Goal: Transaction & Acquisition: Purchase product/service

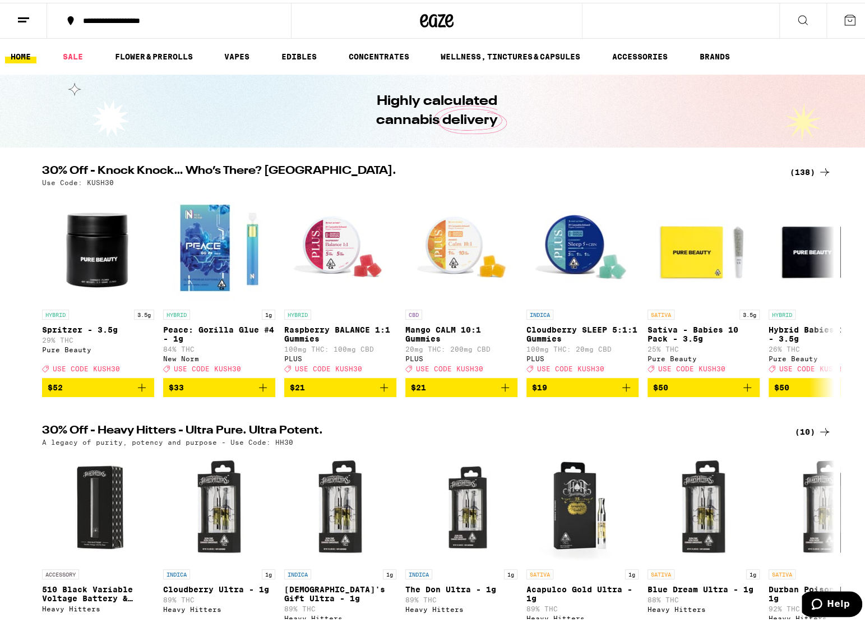
click at [844, 19] on icon at bounding box center [849, 17] width 13 height 13
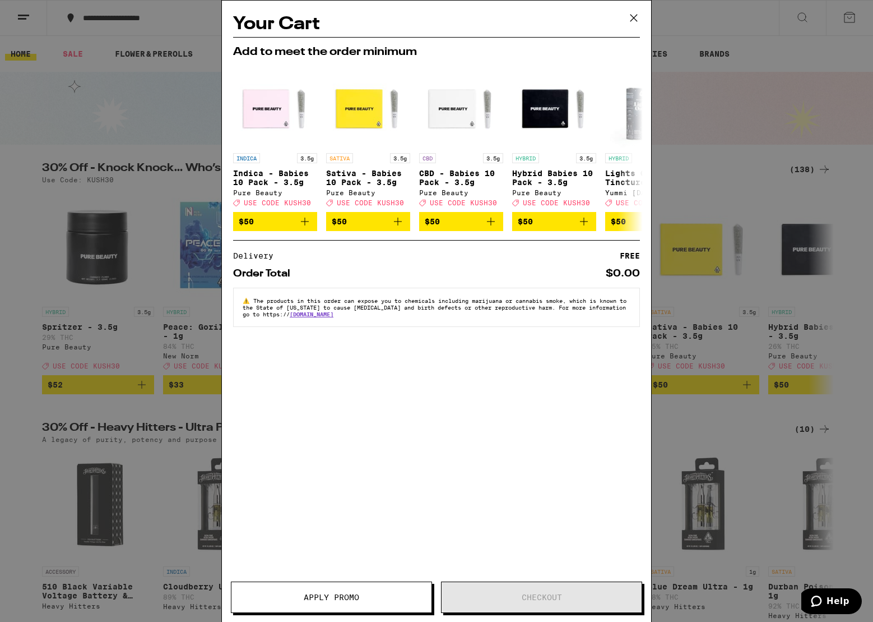
click at [636, 16] on icon at bounding box center [634, 18] width 7 height 7
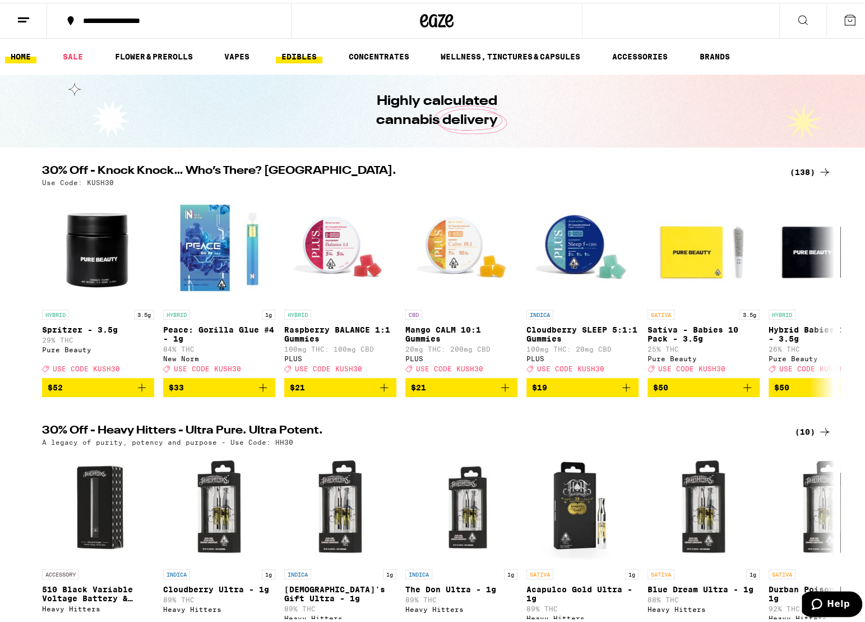
click at [285, 51] on link "EDIBLES" at bounding box center [299, 53] width 47 height 13
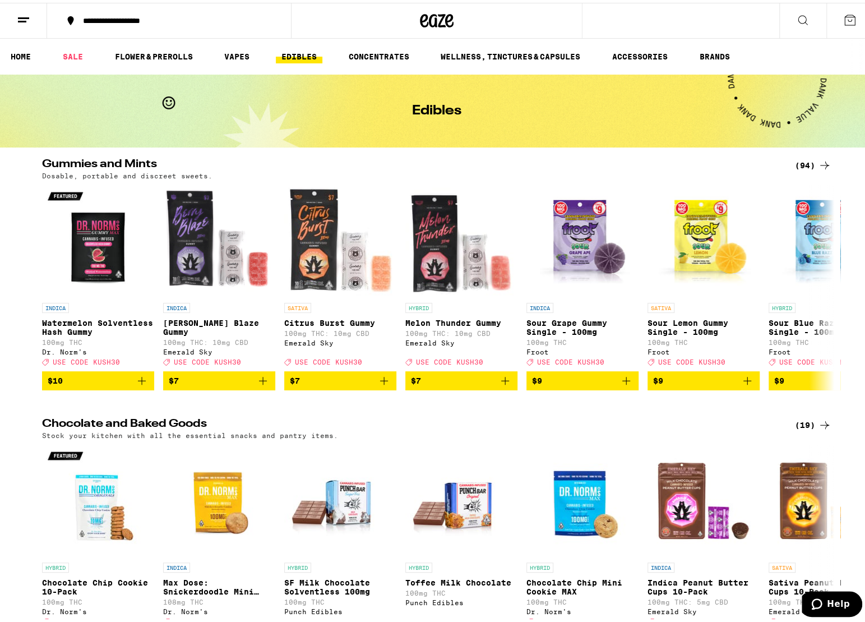
click at [843, 17] on icon at bounding box center [849, 17] width 13 height 13
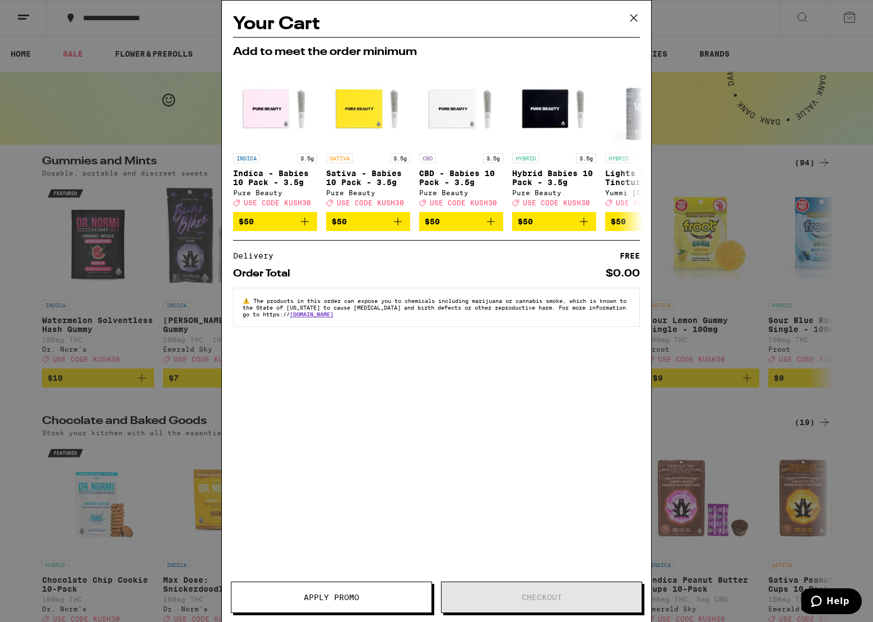
click at [635, 16] on icon at bounding box center [634, 18] width 17 height 17
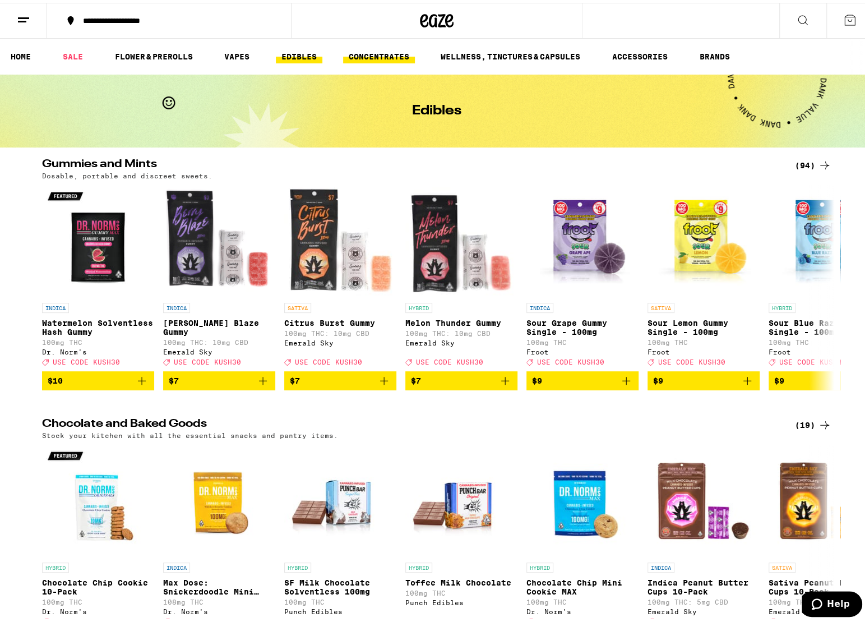
click at [389, 51] on link "CONCENTRATES" at bounding box center [379, 53] width 72 height 13
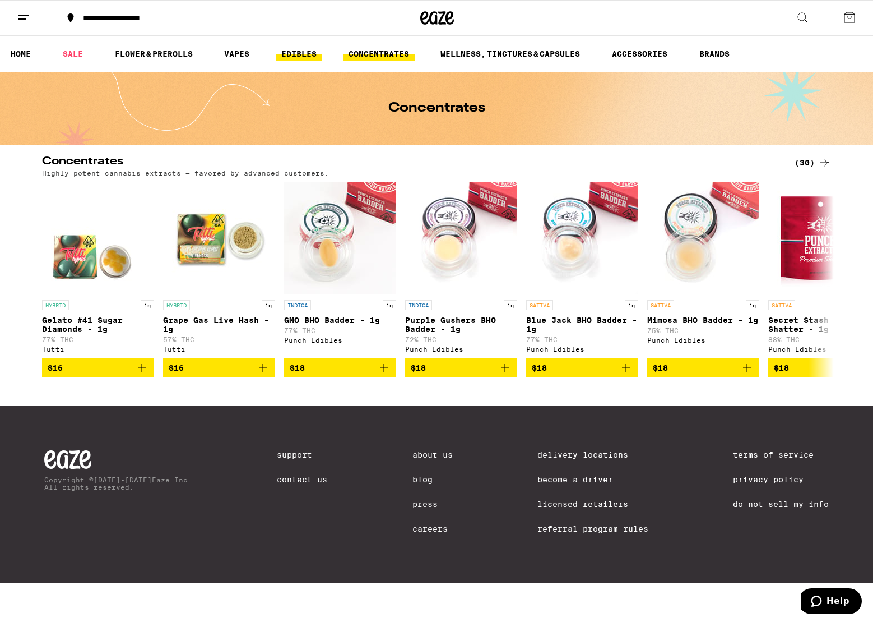
click at [298, 50] on link "EDIBLES" at bounding box center [299, 53] width 47 height 13
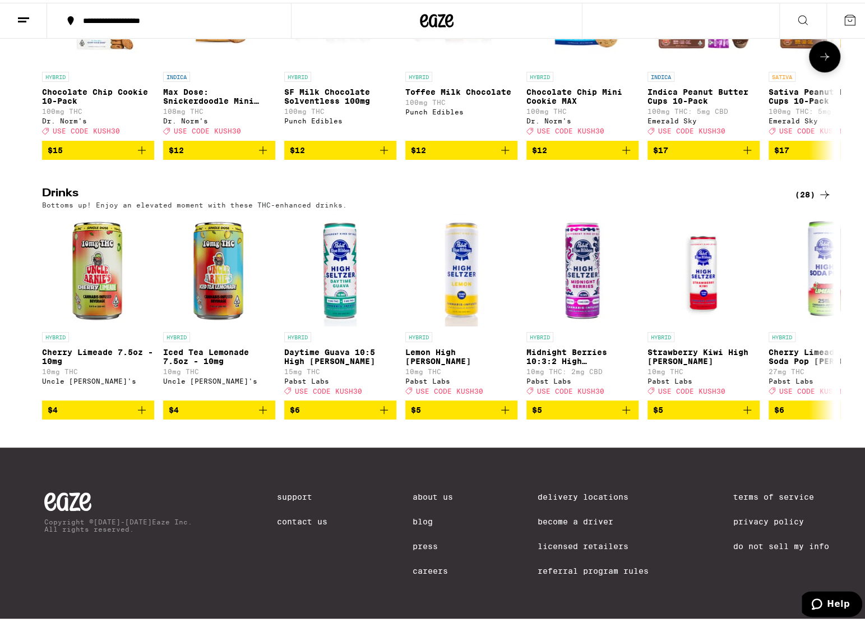
scroll to position [525, 0]
click at [380, 403] on icon "Add to bag" at bounding box center [384, 407] width 8 height 8
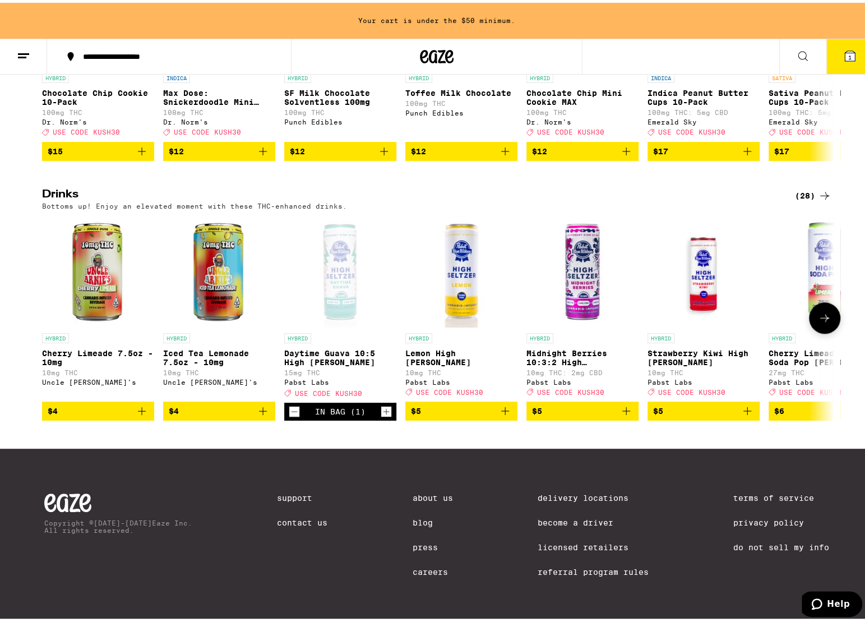
scroll to position [561, 0]
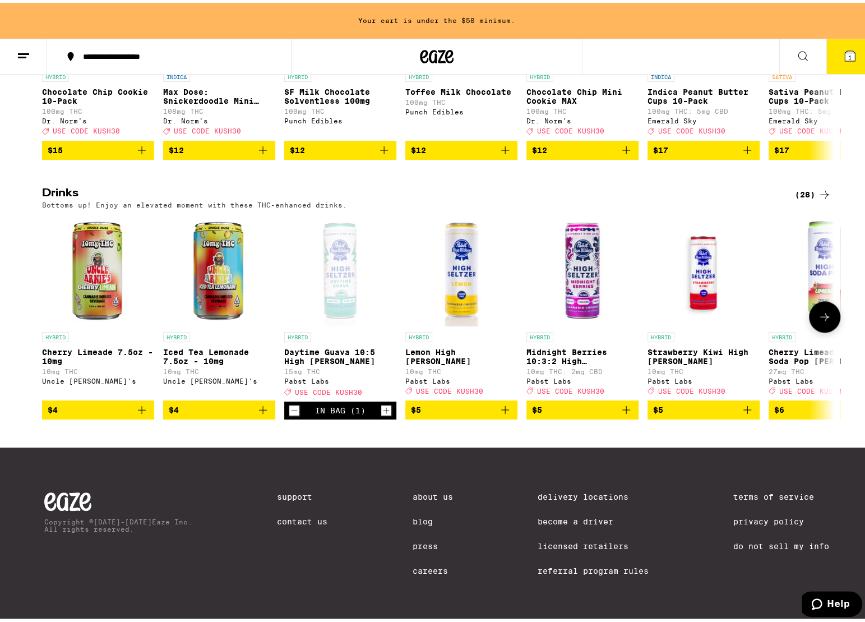
click at [381, 401] on icon "Increment" at bounding box center [386, 407] width 10 height 13
click at [501, 403] on icon "Add to bag" at bounding box center [505, 407] width 8 height 8
click at [502, 402] on icon "Increment" at bounding box center [507, 407] width 10 height 13
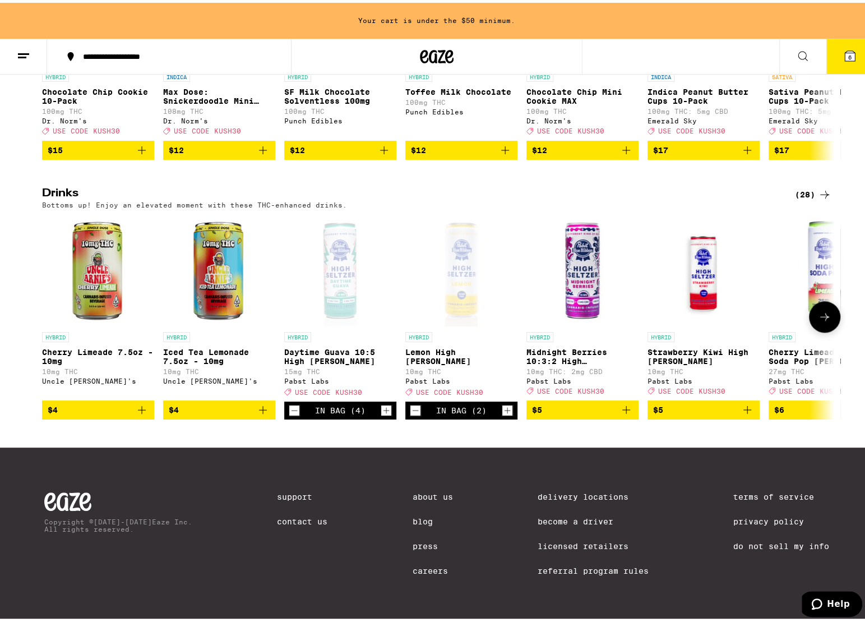
click at [502, 402] on icon "Increment" at bounding box center [507, 407] width 10 height 13
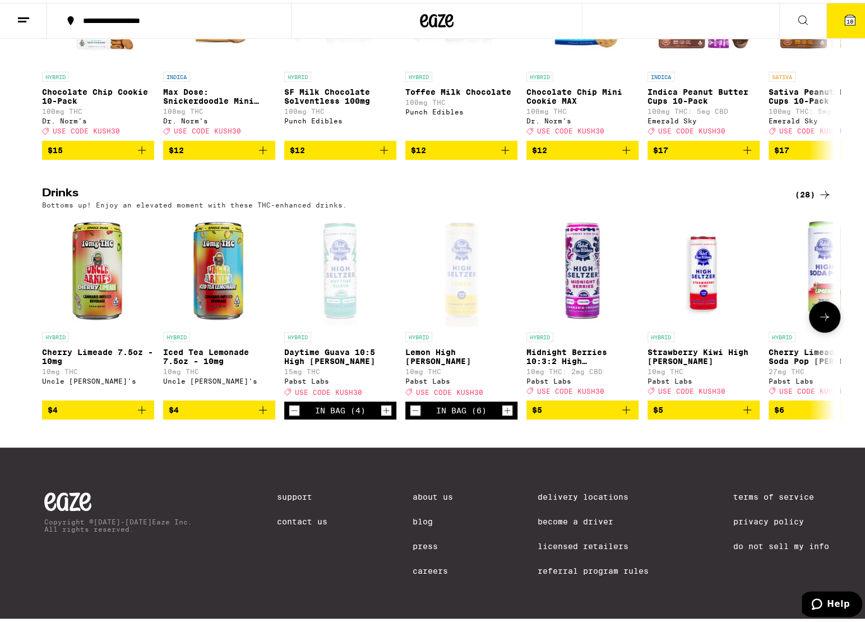
scroll to position [525, 0]
click at [502, 402] on icon "Increment" at bounding box center [507, 407] width 10 height 13
click at [741, 401] on icon "Add to bag" at bounding box center [747, 406] width 13 height 13
click at [744, 401] on icon "Increment" at bounding box center [749, 407] width 10 height 13
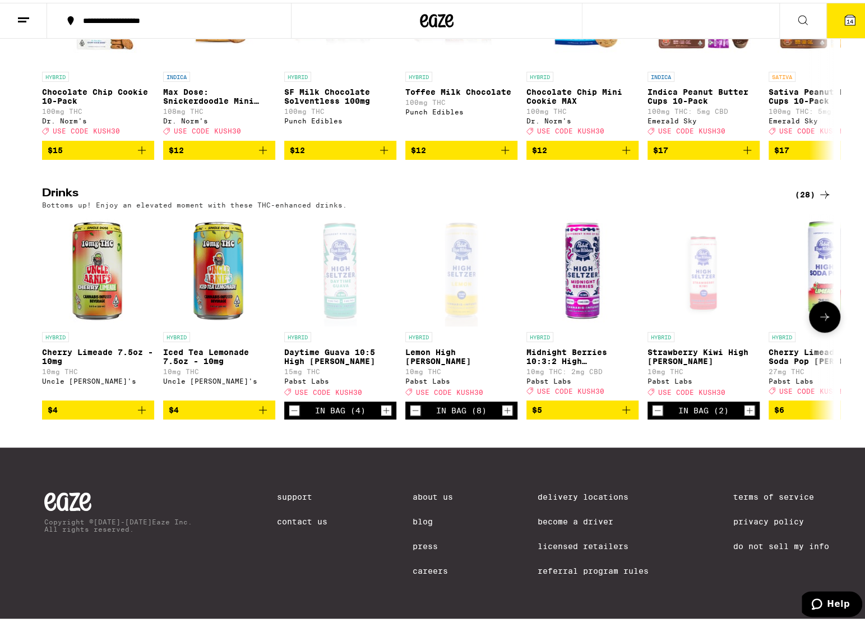
click at [744, 401] on icon "Increment" at bounding box center [749, 407] width 10 height 13
click at [821, 185] on icon at bounding box center [824, 191] width 13 height 13
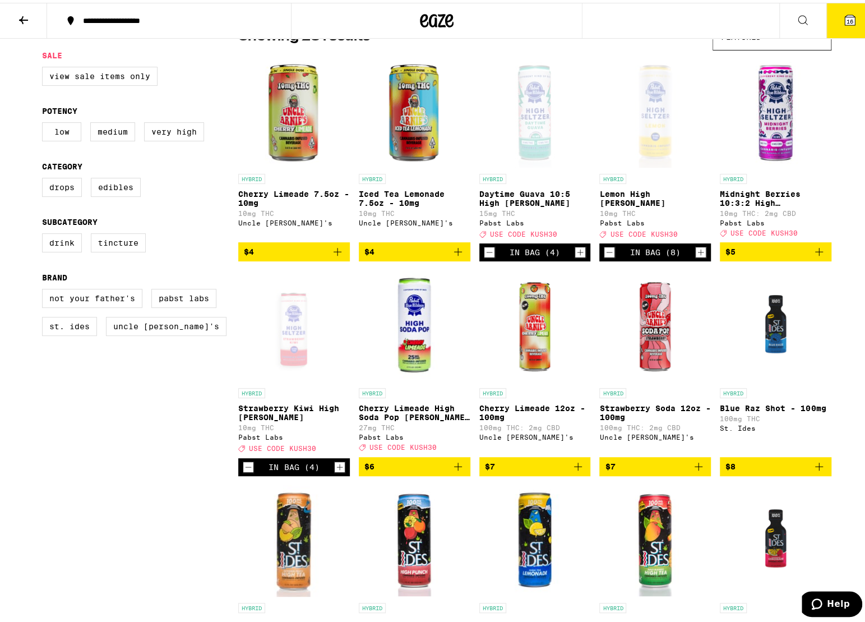
scroll to position [112, 0]
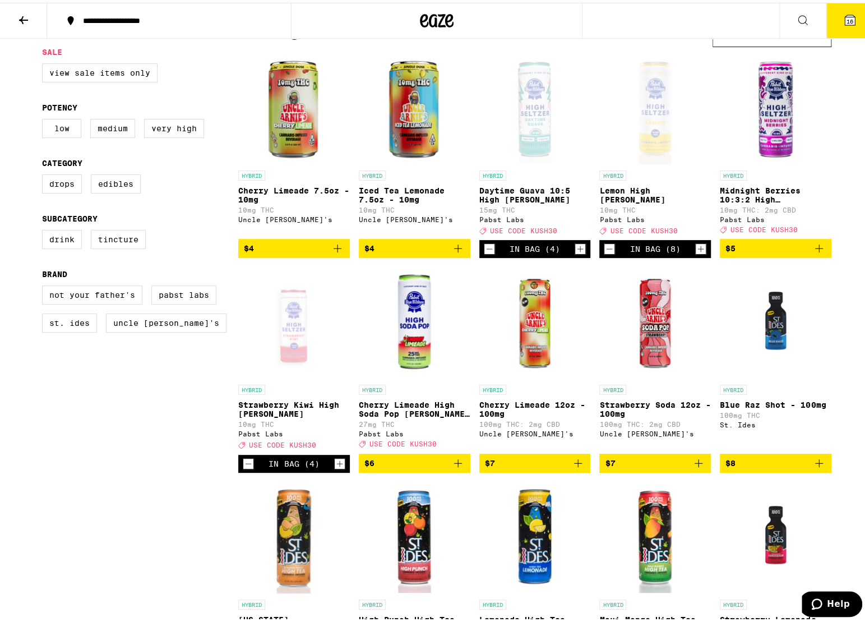
click at [454, 464] on icon "Add to bag" at bounding box center [458, 460] width 8 height 8
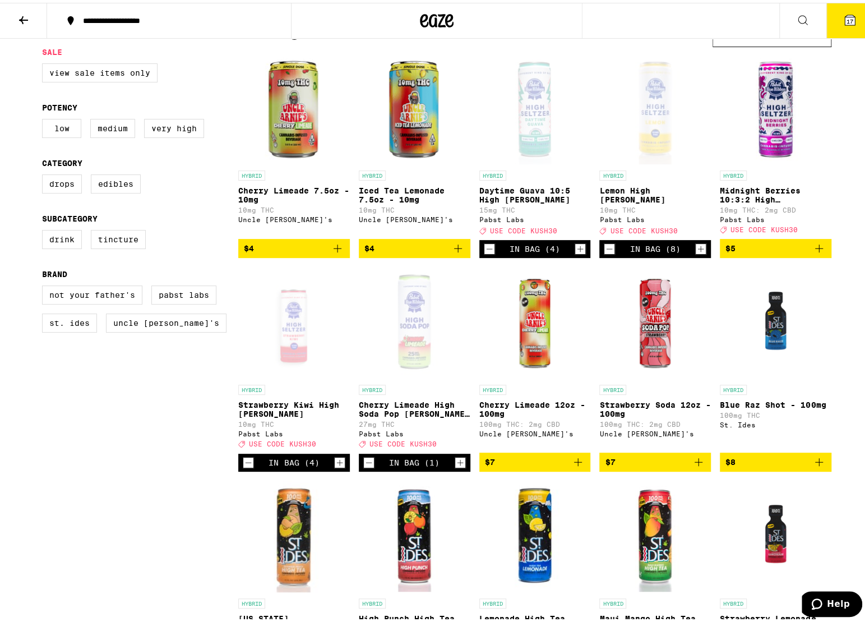
click at [455, 466] on icon "Increment" at bounding box center [460, 459] width 10 height 13
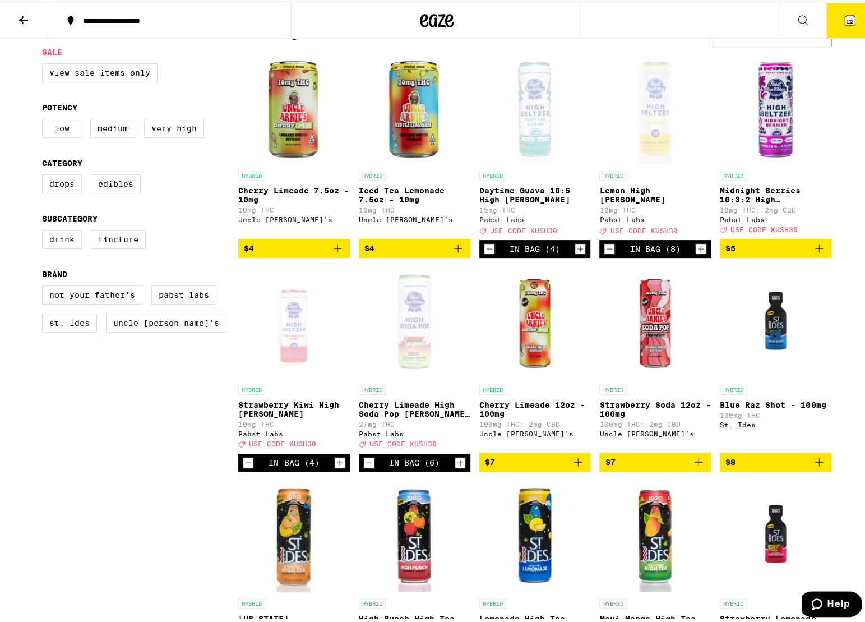
click at [455, 466] on icon "Increment" at bounding box center [460, 459] width 10 height 13
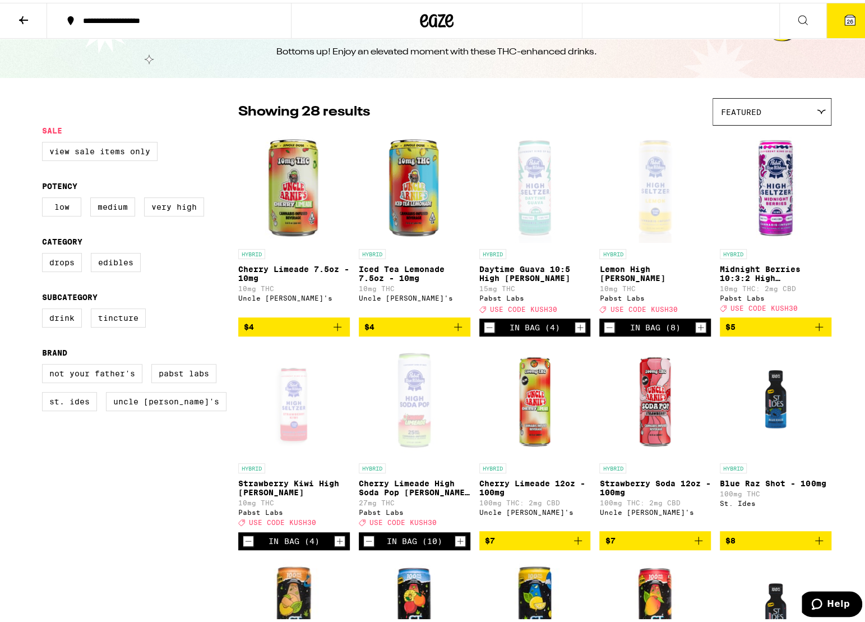
scroll to position [0, 0]
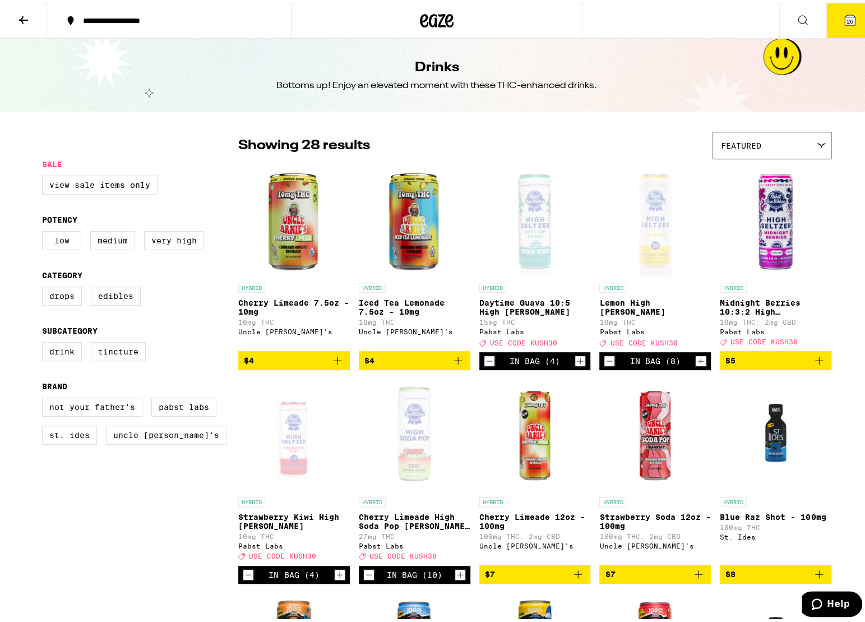
click at [20, 15] on icon at bounding box center [23, 17] width 13 height 13
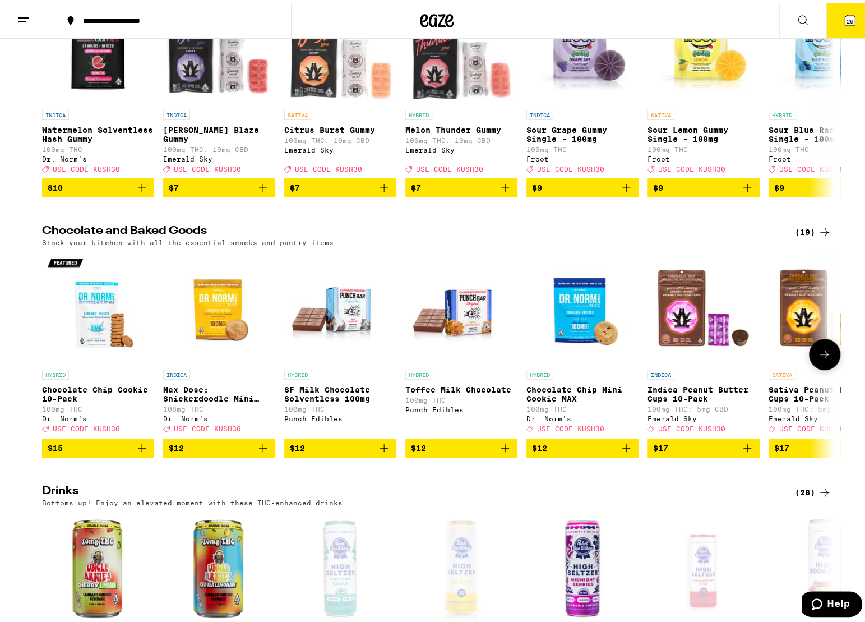
scroll to position [168, 0]
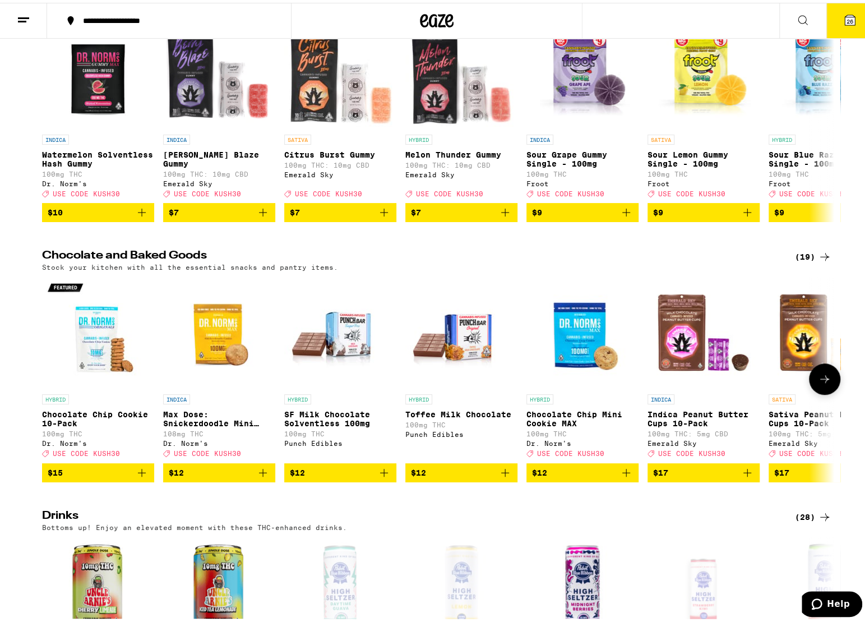
click at [824, 383] on icon at bounding box center [824, 375] width 13 height 13
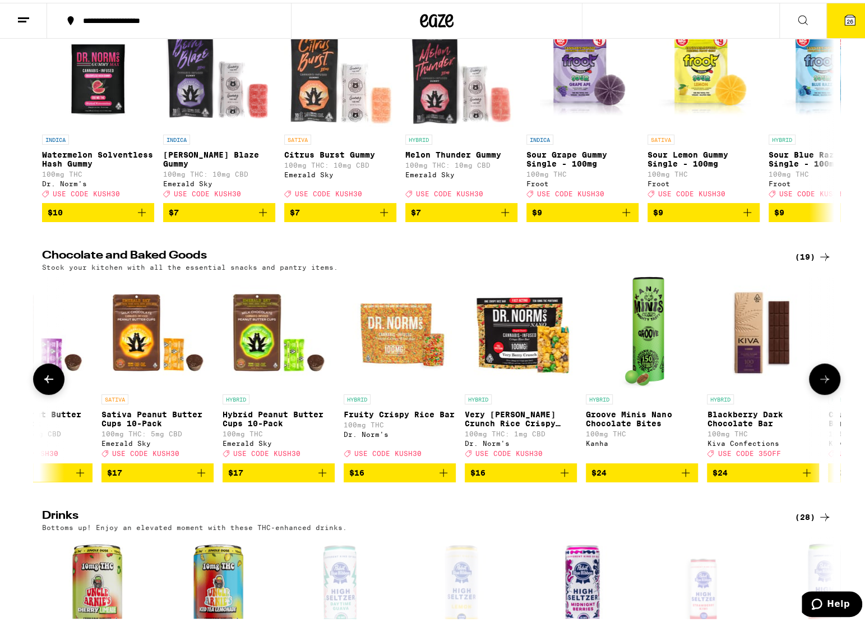
click at [824, 383] on icon at bounding box center [824, 375] width 13 height 13
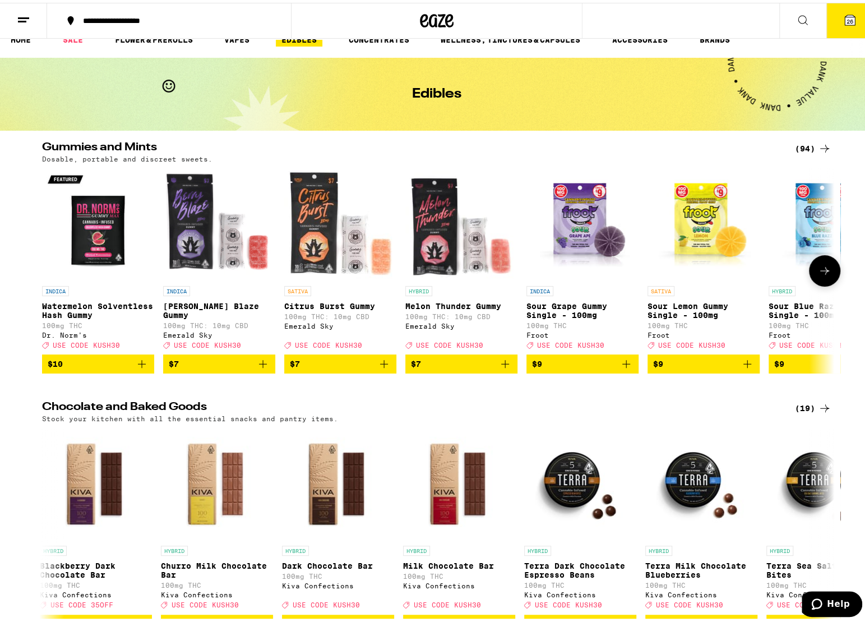
scroll to position [0, 0]
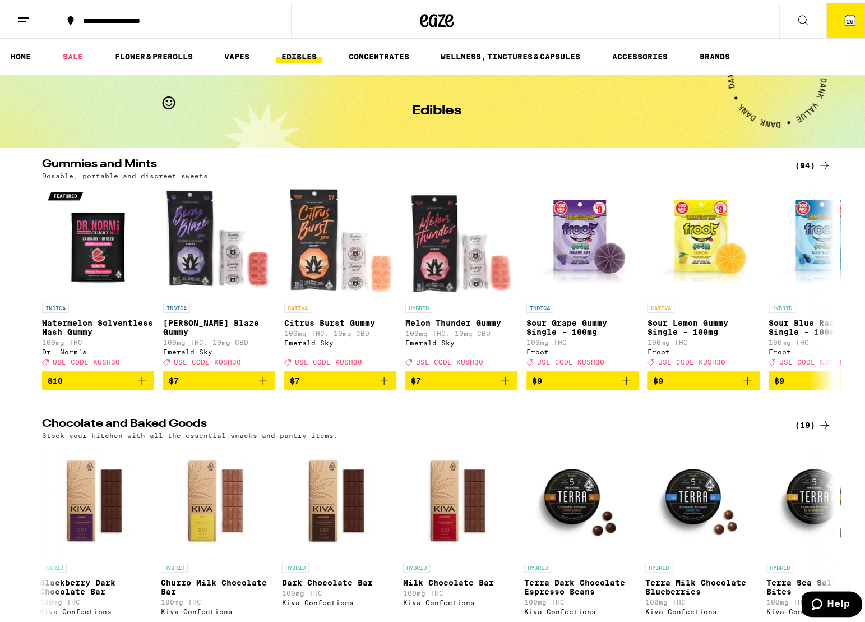
click at [822, 161] on icon at bounding box center [824, 163] width 9 height 8
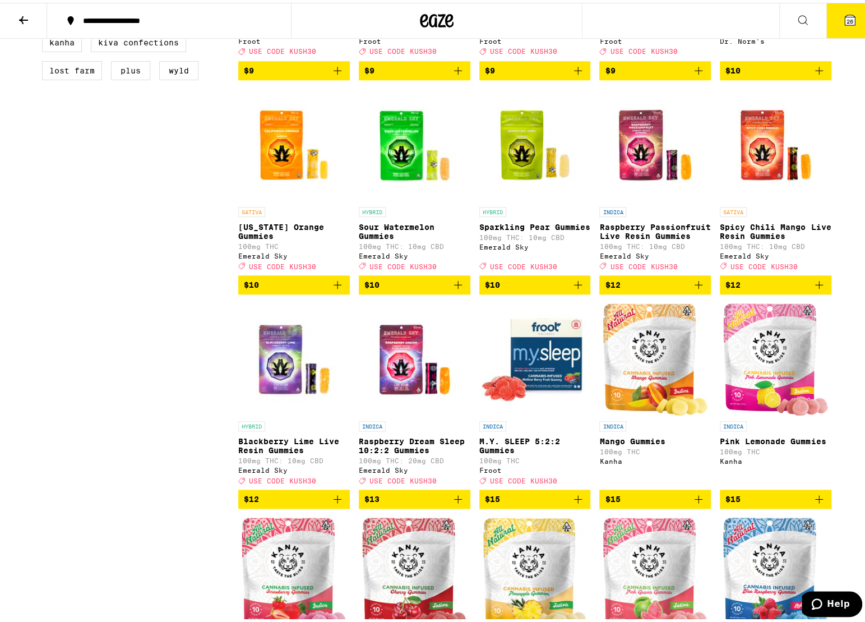
scroll to position [785, 0]
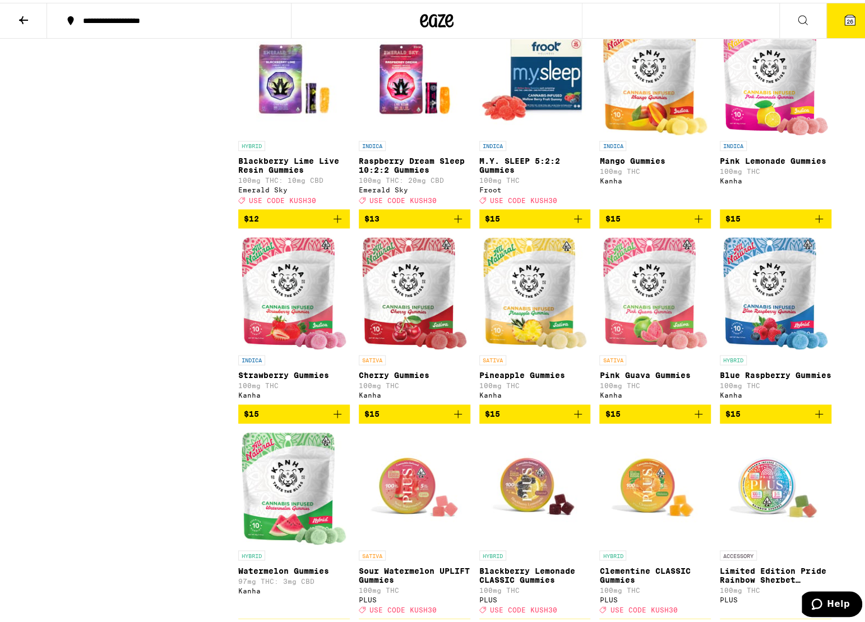
click at [573, 223] on icon "Add to bag" at bounding box center [577, 215] width 13 height 13
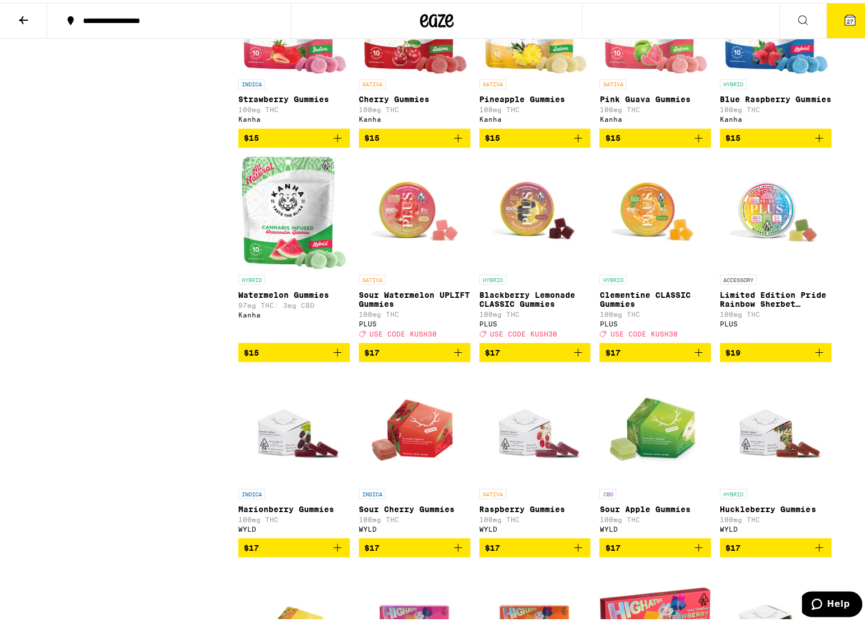
scroll to position [1177, 0]
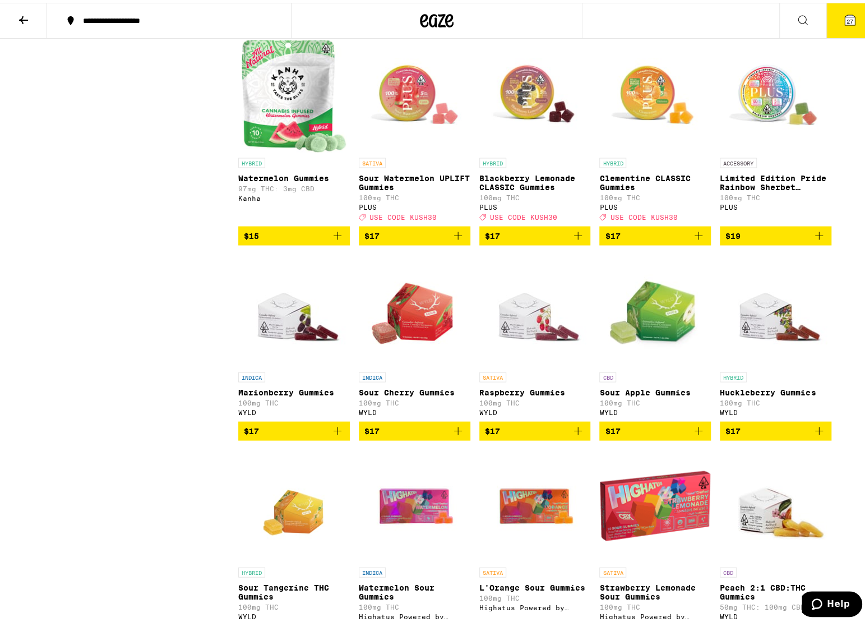
click at [457, 434] on icon "Add to bag" at bounding box center [457, 427] width 13 height 13
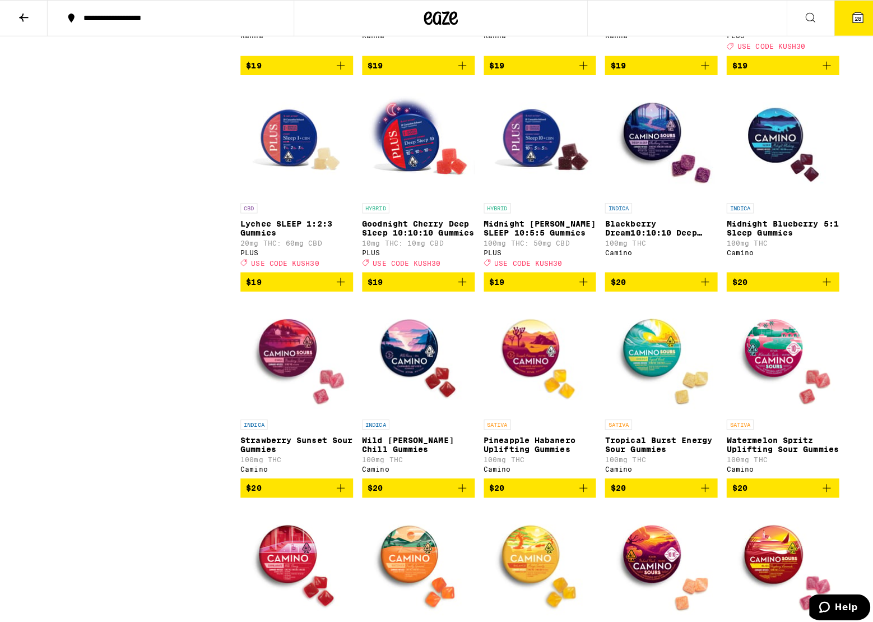
scroll to position [1962, 0]
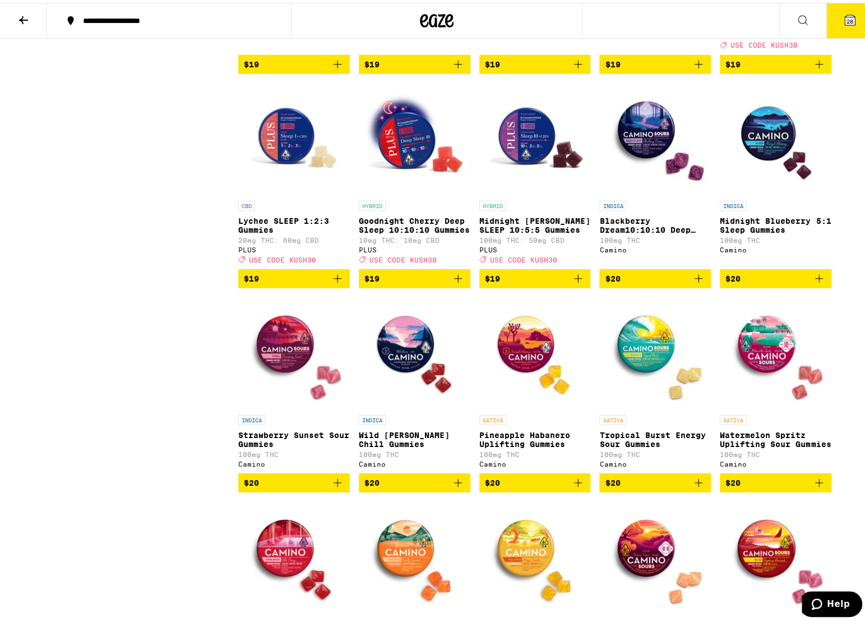
click at [334, 487] on icon "Add to bag" at bounding box center [337, 479] width 13 height 13
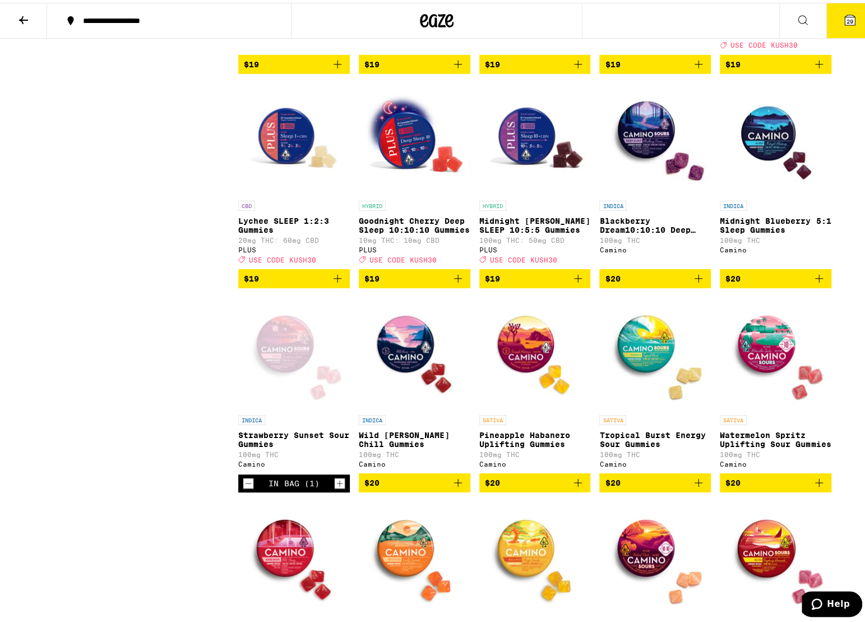
click at [571, 487] on icon "Add to bag" at bounding box center [577, 479] width 13 height 13
click at [847, 20] on span "30" at bounding box center [850, 18] width 7 height 7
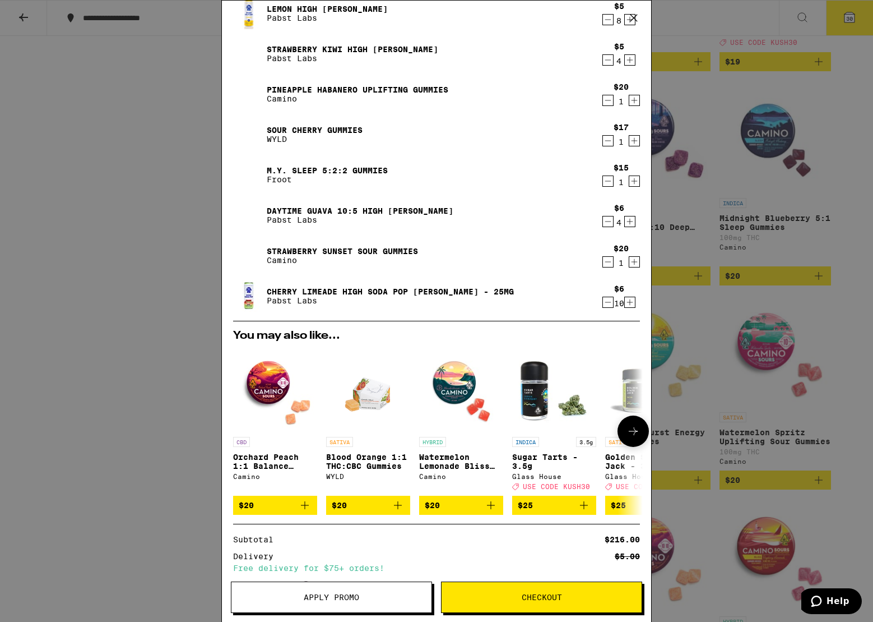
scroll to position [26, 0]
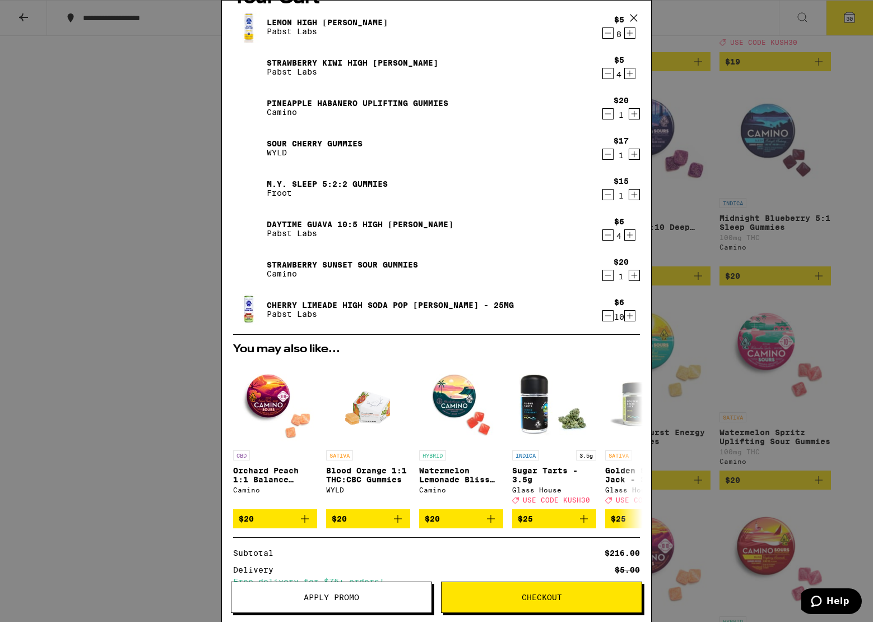
click at [603, 234] on icon "Decrement" at bounding box center [608, 234] width 10 height 13
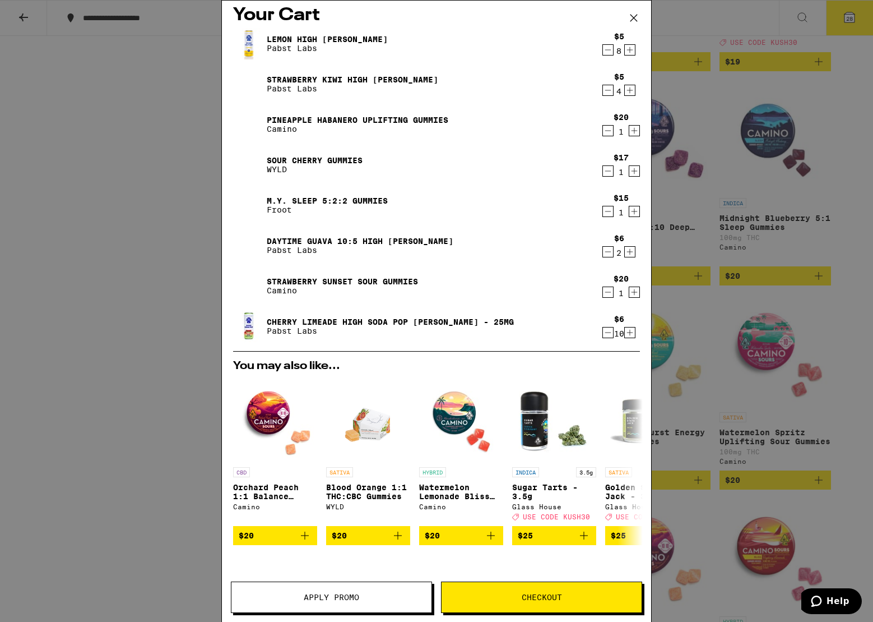
scroll to position [0, 0]
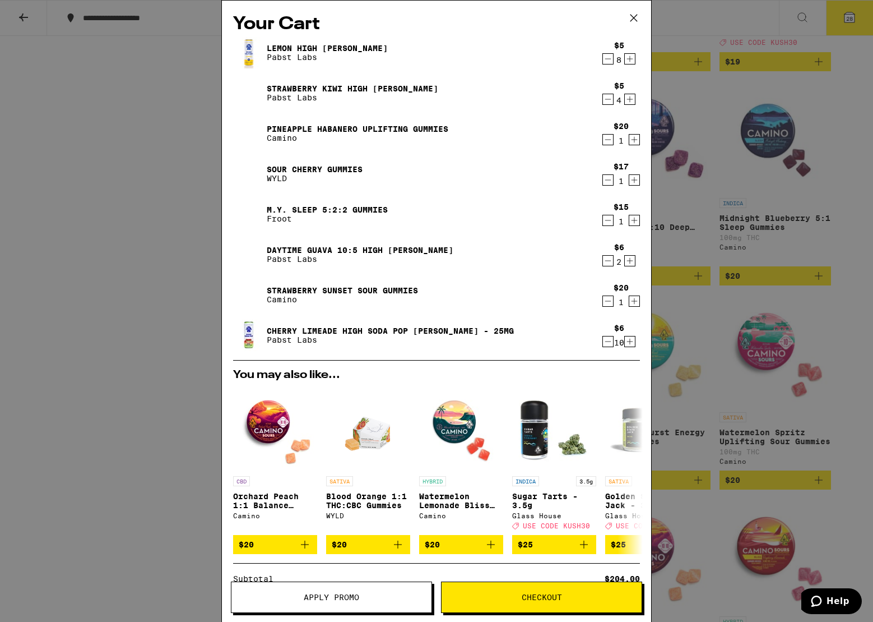
click at [603, 57] on icon "Decrement" at bounding box center [608, 58] width 10 height 13
click at [603, 99] on icon "Decrement" at bounding box center [608, 99] width 10 height 13
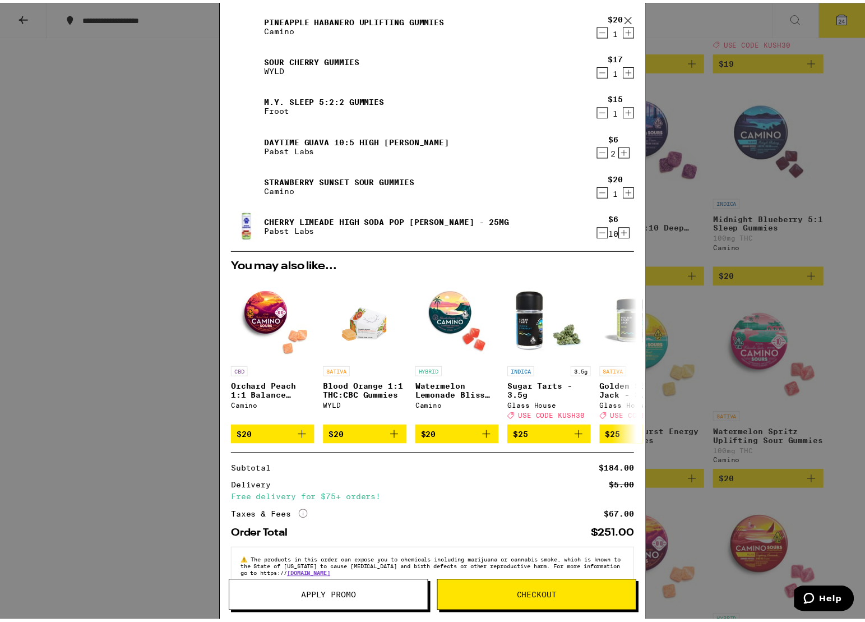
scroll to position [138, 0]
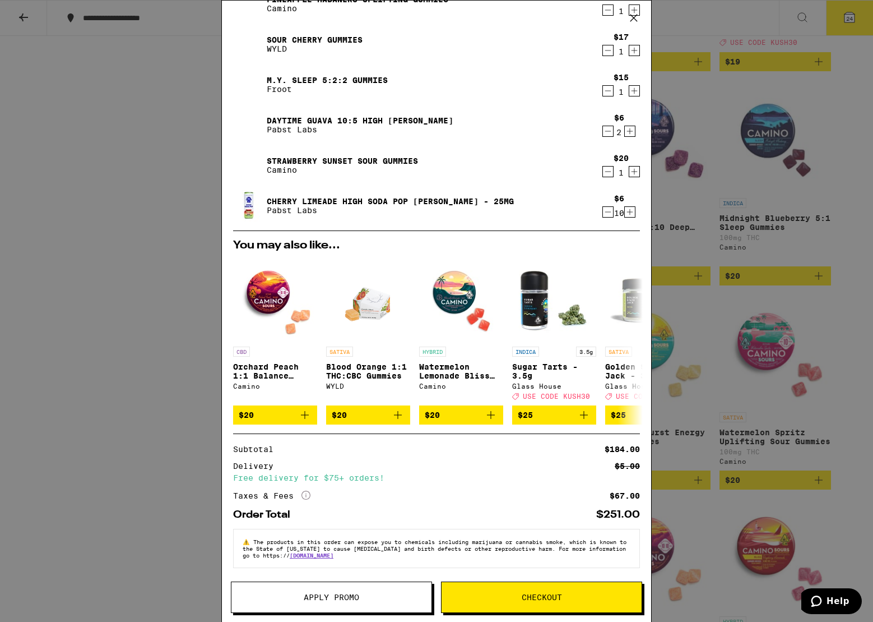
click at [371, 598] on span "Apply Promo" at bounding box center [332, 597] width 200 height 8
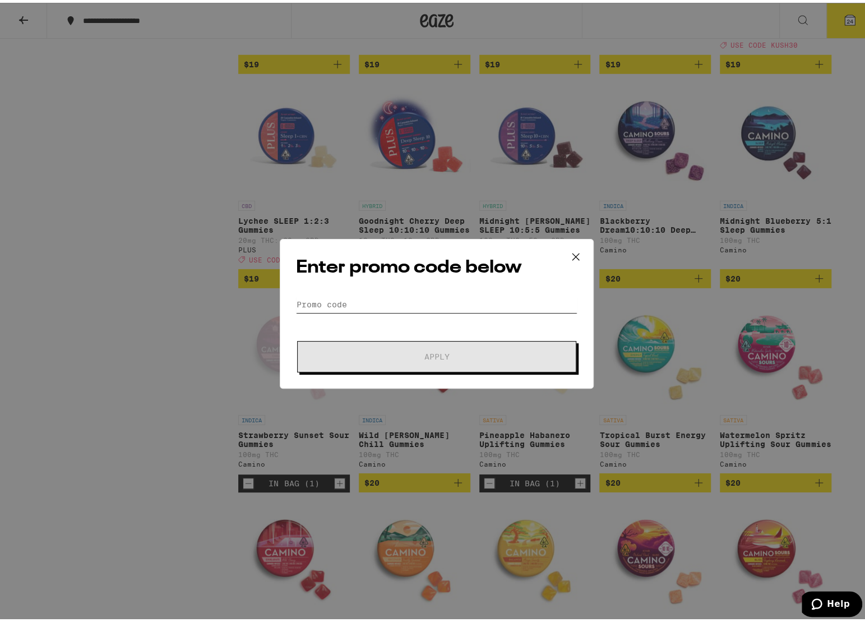
click at [376, 300] on input "Promo Code" at bounding box center [436, 301] width 281 height 17
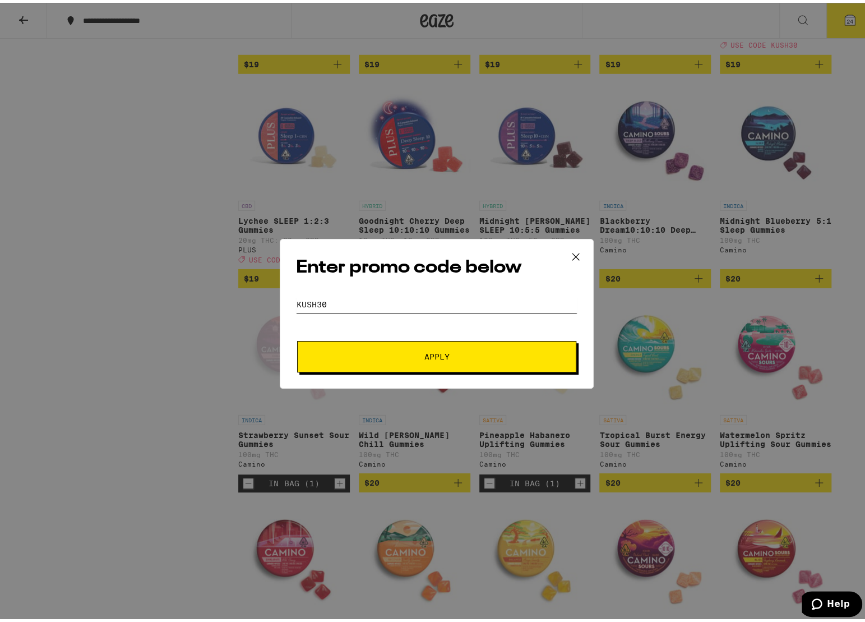
type input "KUSH30"
click at [436, 353] on span "Apply" at bounding box center [436, 354] width 25 height 8
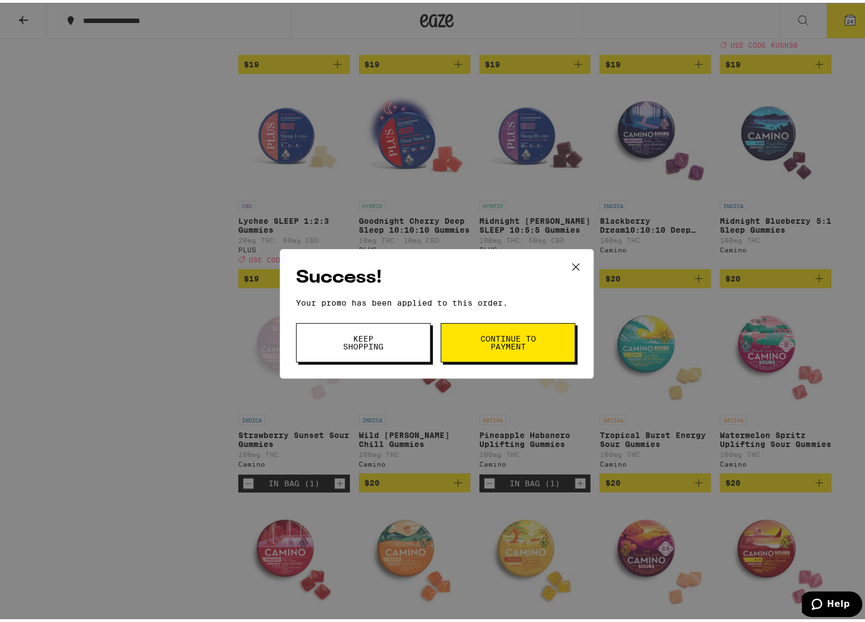
click at [511, 332] on span "Continue to payment" at bounding box center [507, 340] width 57 height 16
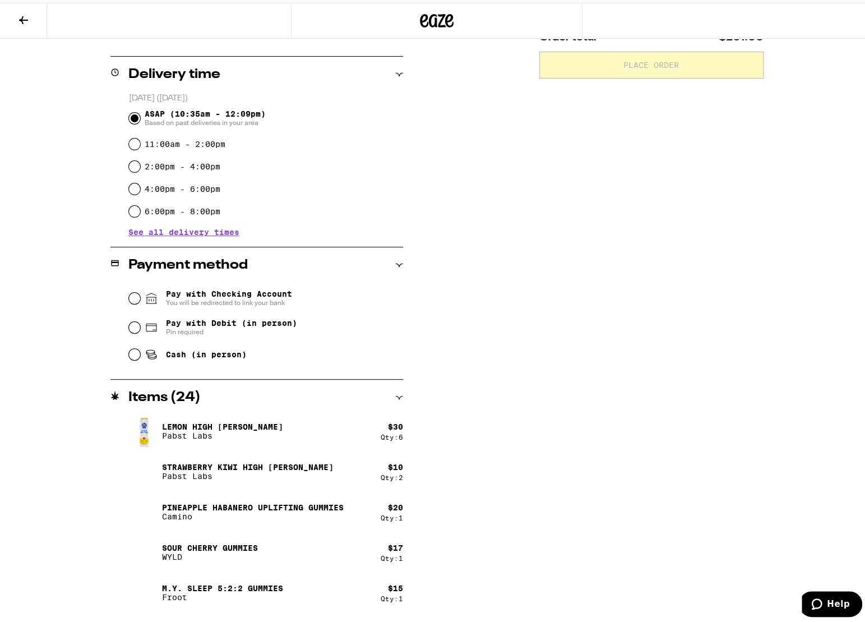
scroll to position [280, 0]
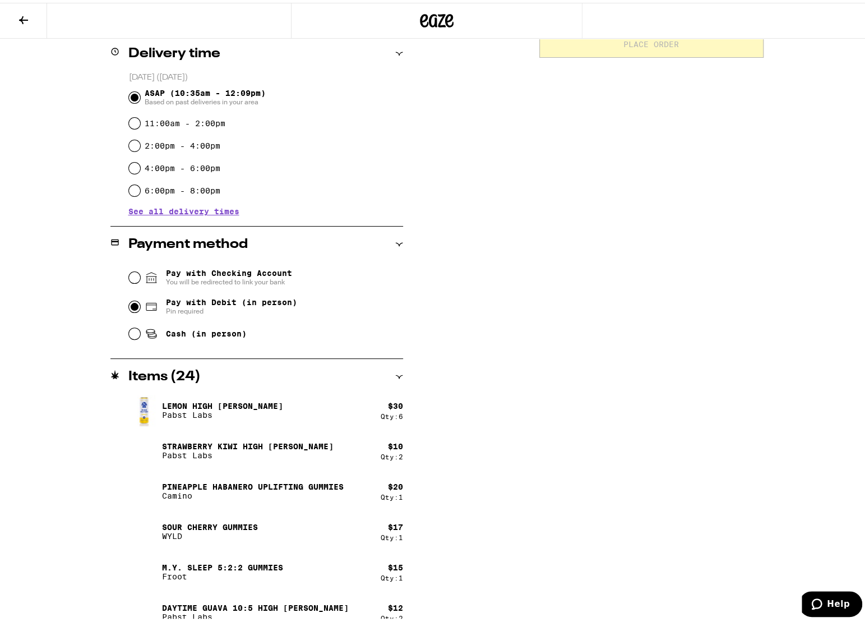
click at [133, 304] on input "Pay with Debit (in person) Pin required" at bounding box center [134, 303] width 11 height 11
radio input "true"
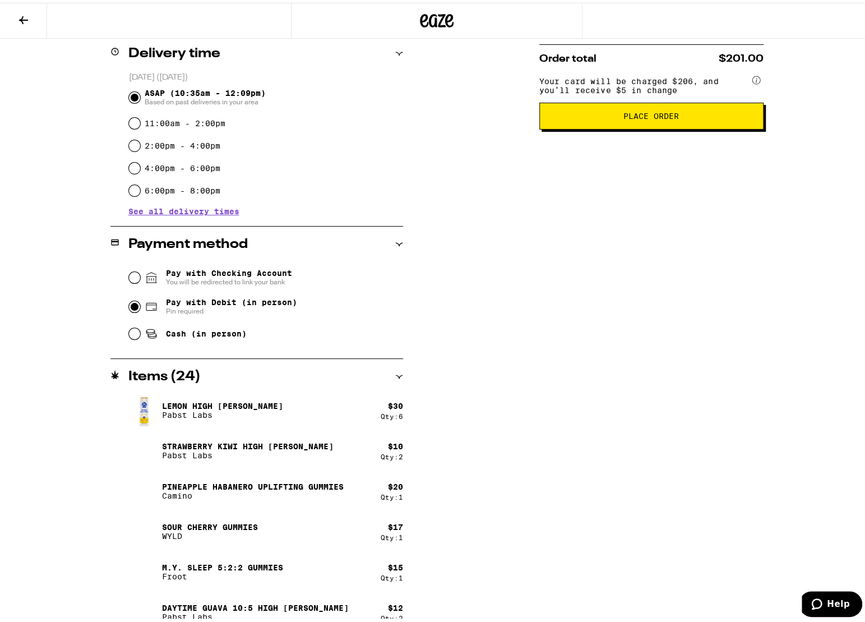
scroll to position [0, 0]
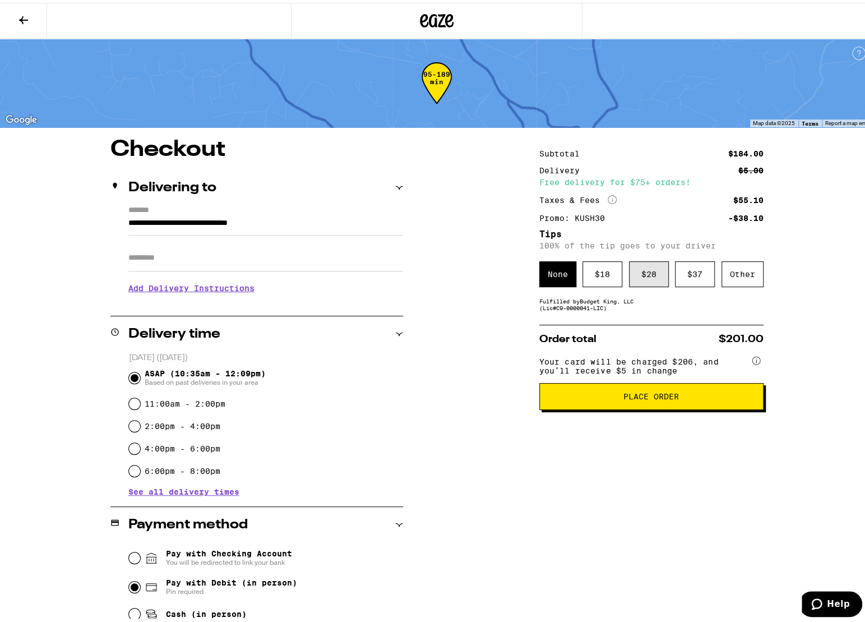
click at [648, 275] on div "$ 28" at bounding box center [649, 271] width 40 height 26
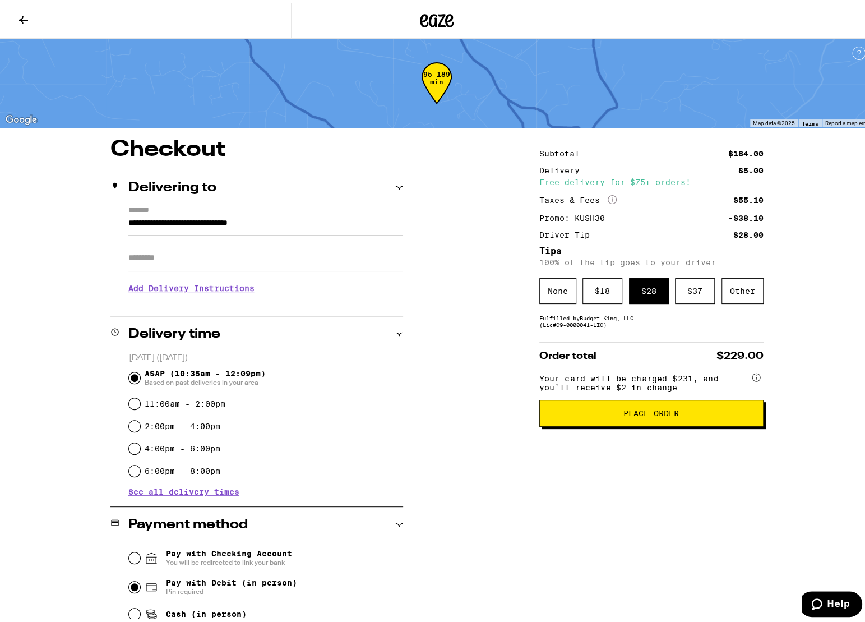
click at [662, 414] on span "Place Order" at bounding box center [651, 410] width 56 height 8
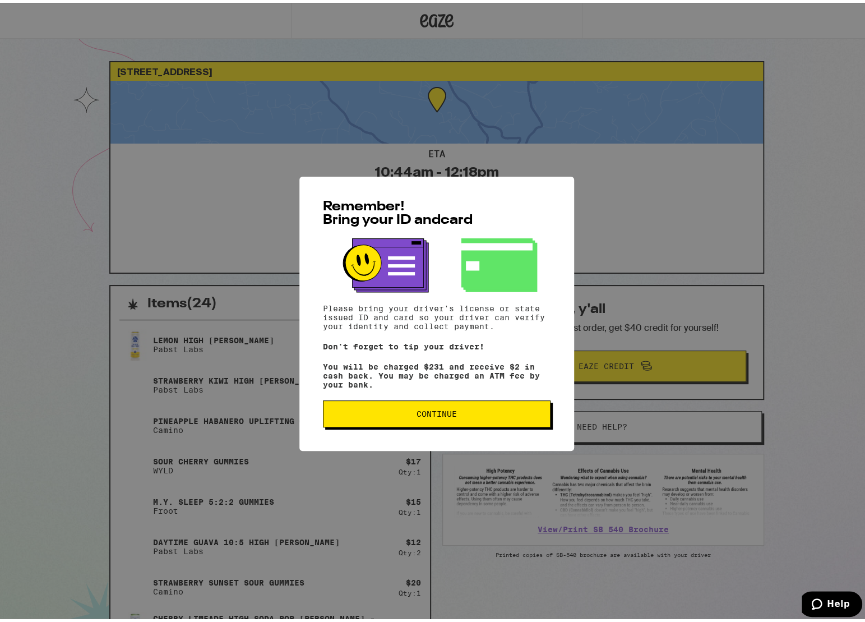
click at [450, 415] on span "Continue" at bounding box center [437, 411] width 40 height 8
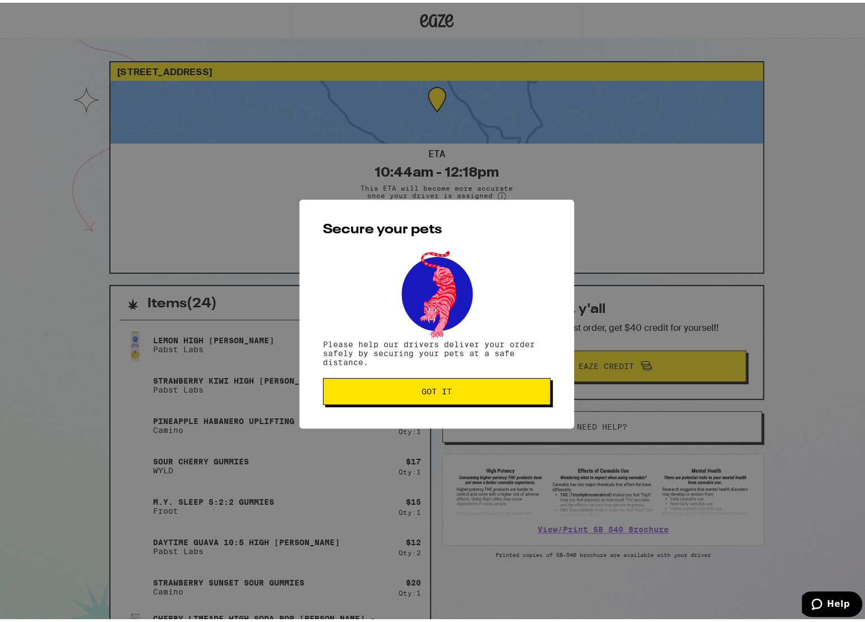
click at [448, 380] on button "Got it" at bounding box center [437, 388] width 228 height 27
